Goal: Task Accomplishment & Management: Use online tool/utility

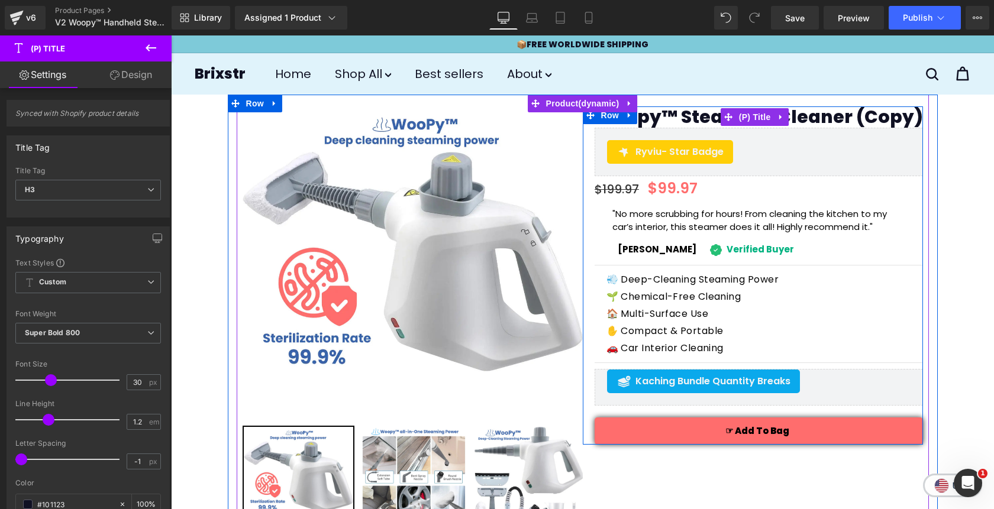
drag, startPoint x: 843, startPoint y: 118, endPoint x: 871, endPoint y: 115, distance: 28.5
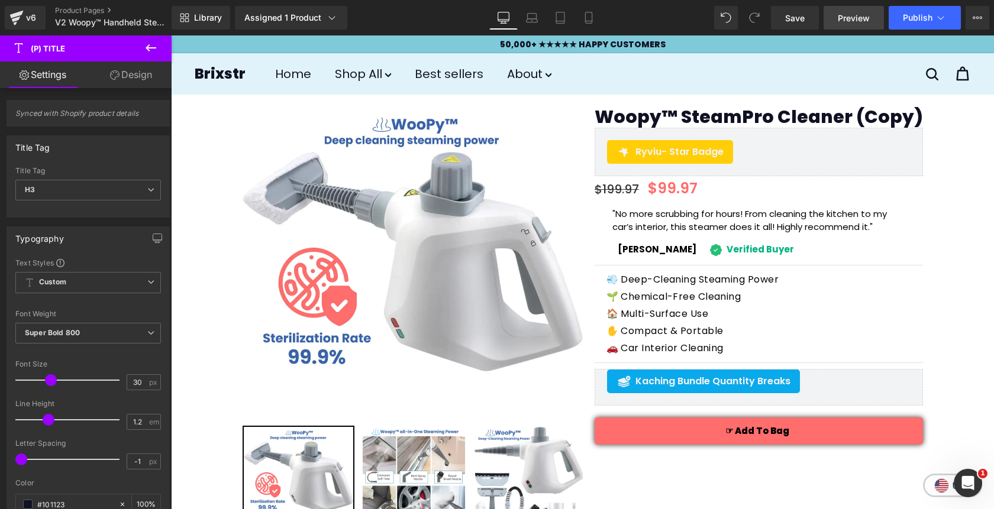
click at [848, 24] on link "Preview" at bounding box center [853, 18] width 60 height 24
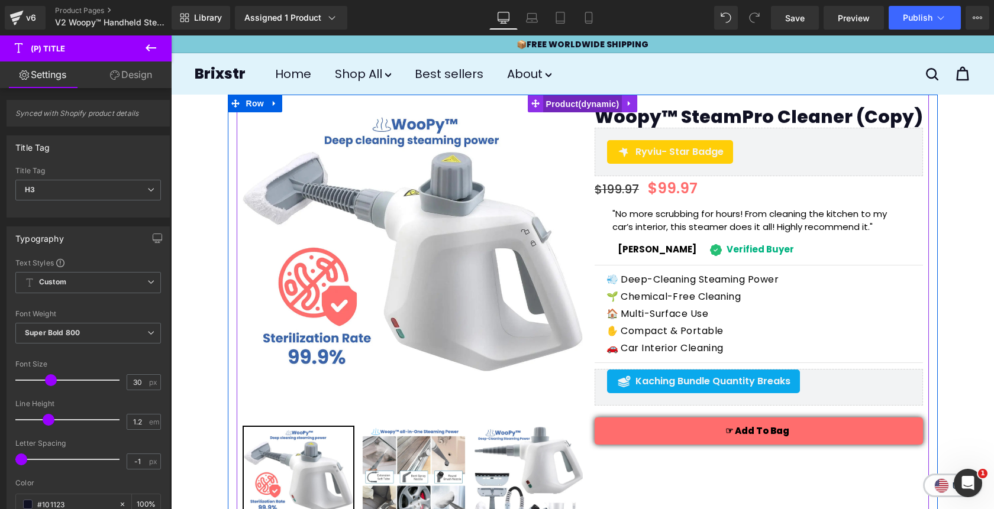
click at [576, 106] on span "Product" at bounding box center [582, 104] width 79 height 18
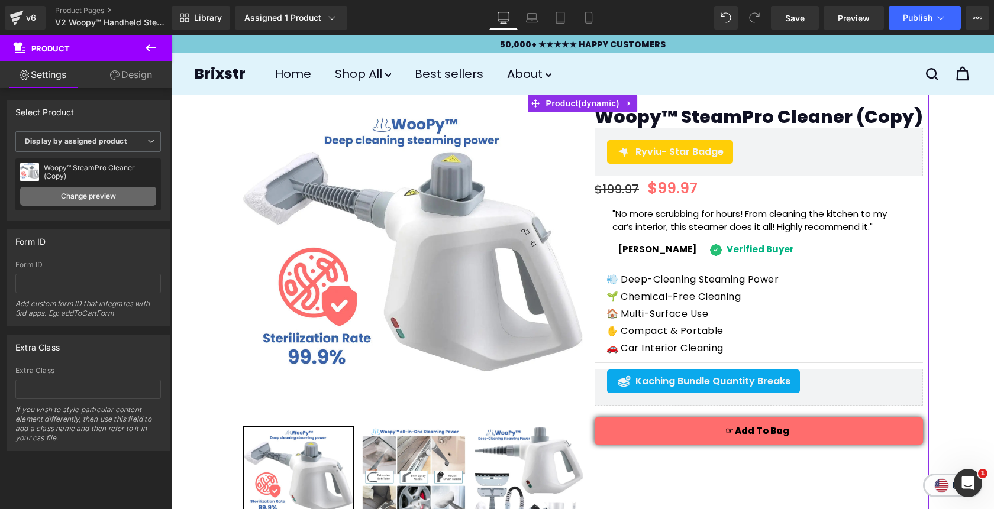
click at [124, 196] on link "Change preview" at bounding box center [88, 196] width 136 height 19
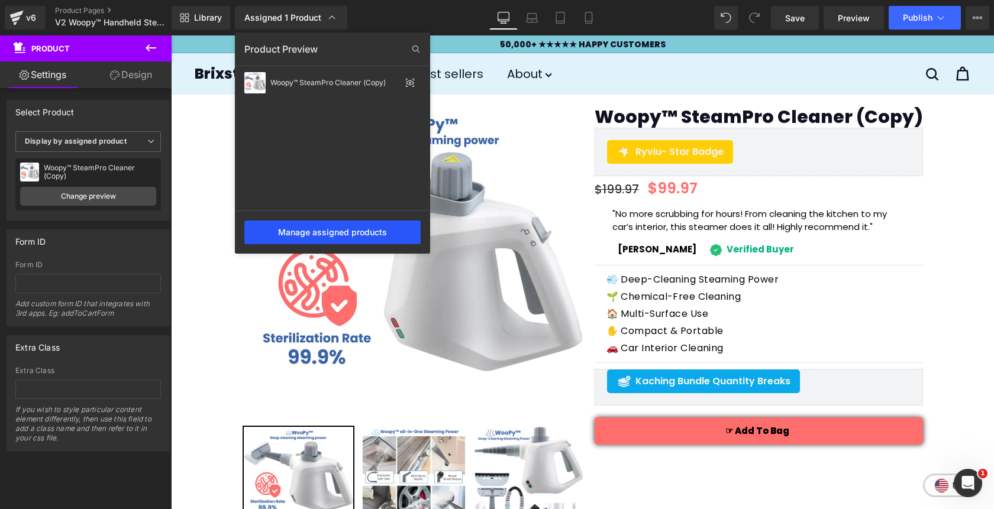
click at [321, 231] on div "Manage assigned products" at bounding box center [332, 233] width 176 height 24
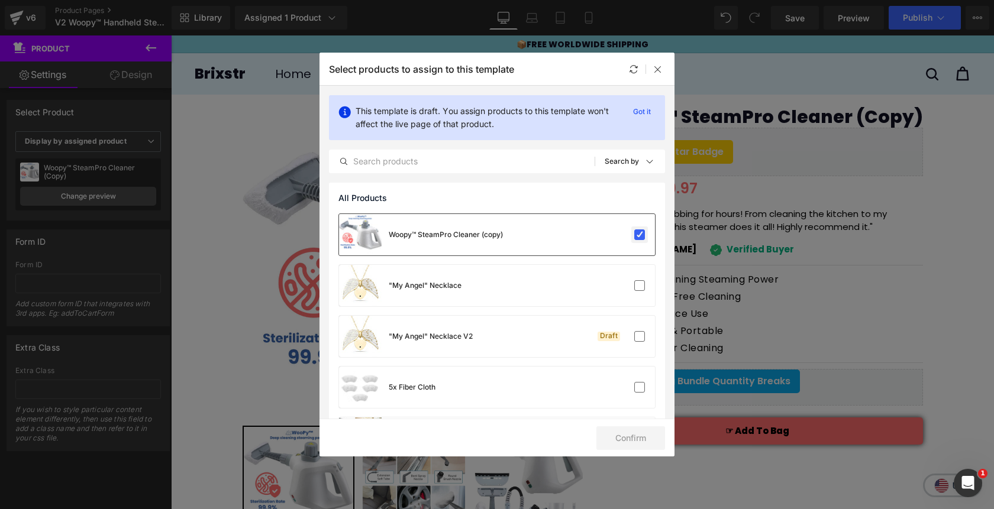
click at [635, 239] on label at bounding box center [639, 235] width 11 height 11
click at [639, 235] on input "checkbox" at bounding box center [639, 235] width 0 height 0
click at [635, 239] on label at bounding box center [639, 235] width 11 height 11
click at [639, 235] on input "checkbox" at bounding box center [639, 235] width 0 height 0
click at [658, 72] on icon at bounding box center [657, 68] width 9 height 9
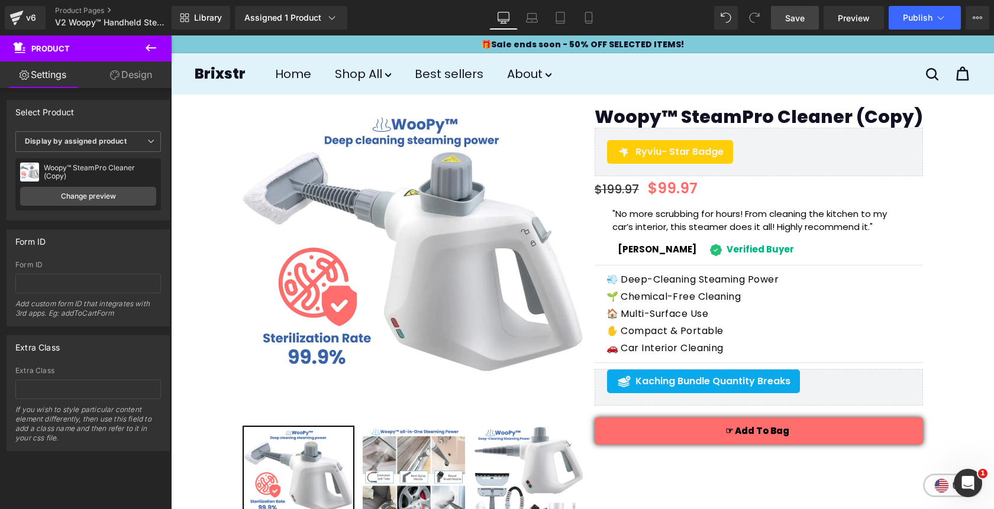
click at [801, 18] on span "Save" at bounding box center [795, 18] width 20 height 12
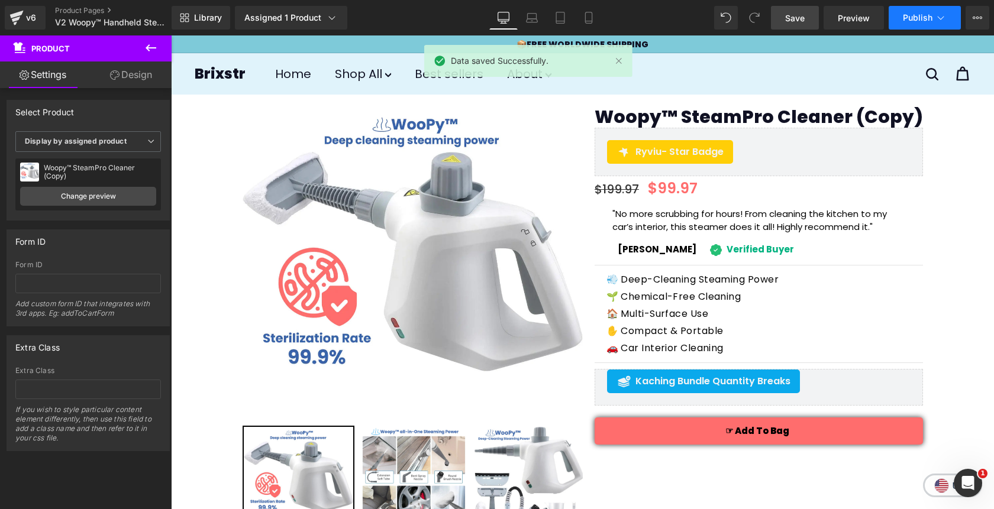
click at [908, 24] on button "Publish" at bounding box center [924, 18] width 72 height 24
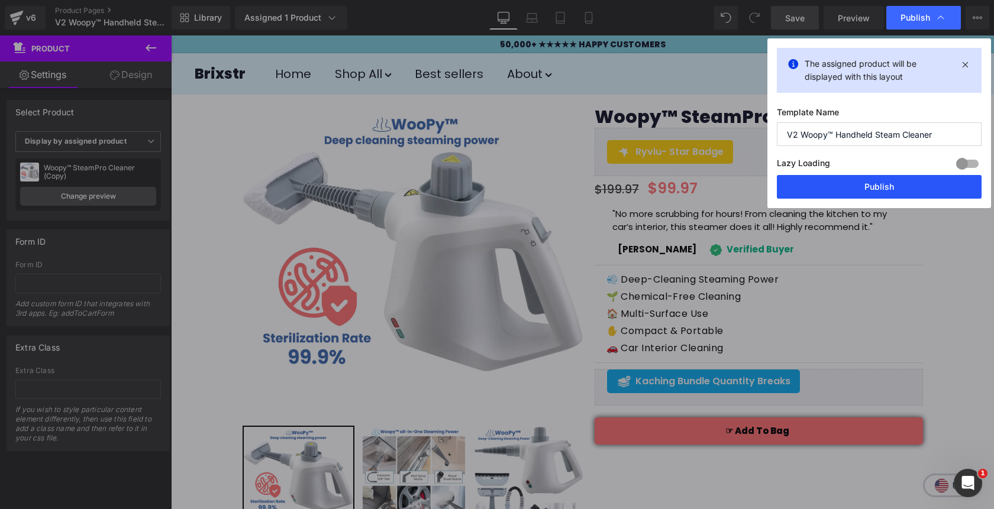
click at [850, 190] on button "Publish" at bounding box center [879, 187] width 205 height 24
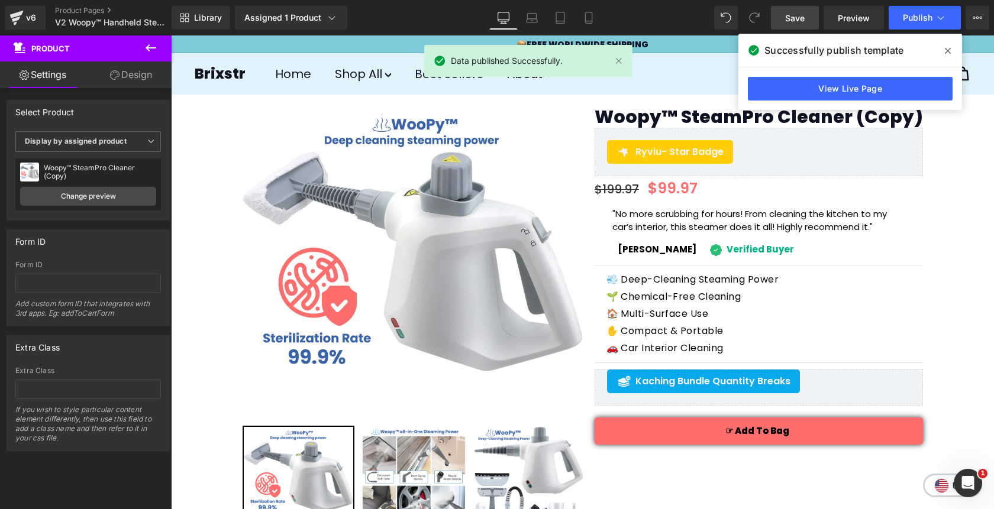
click at [951, 52] on span at bounding box center [947, 50] width 19 height 19
